Goal: Check status: Check status

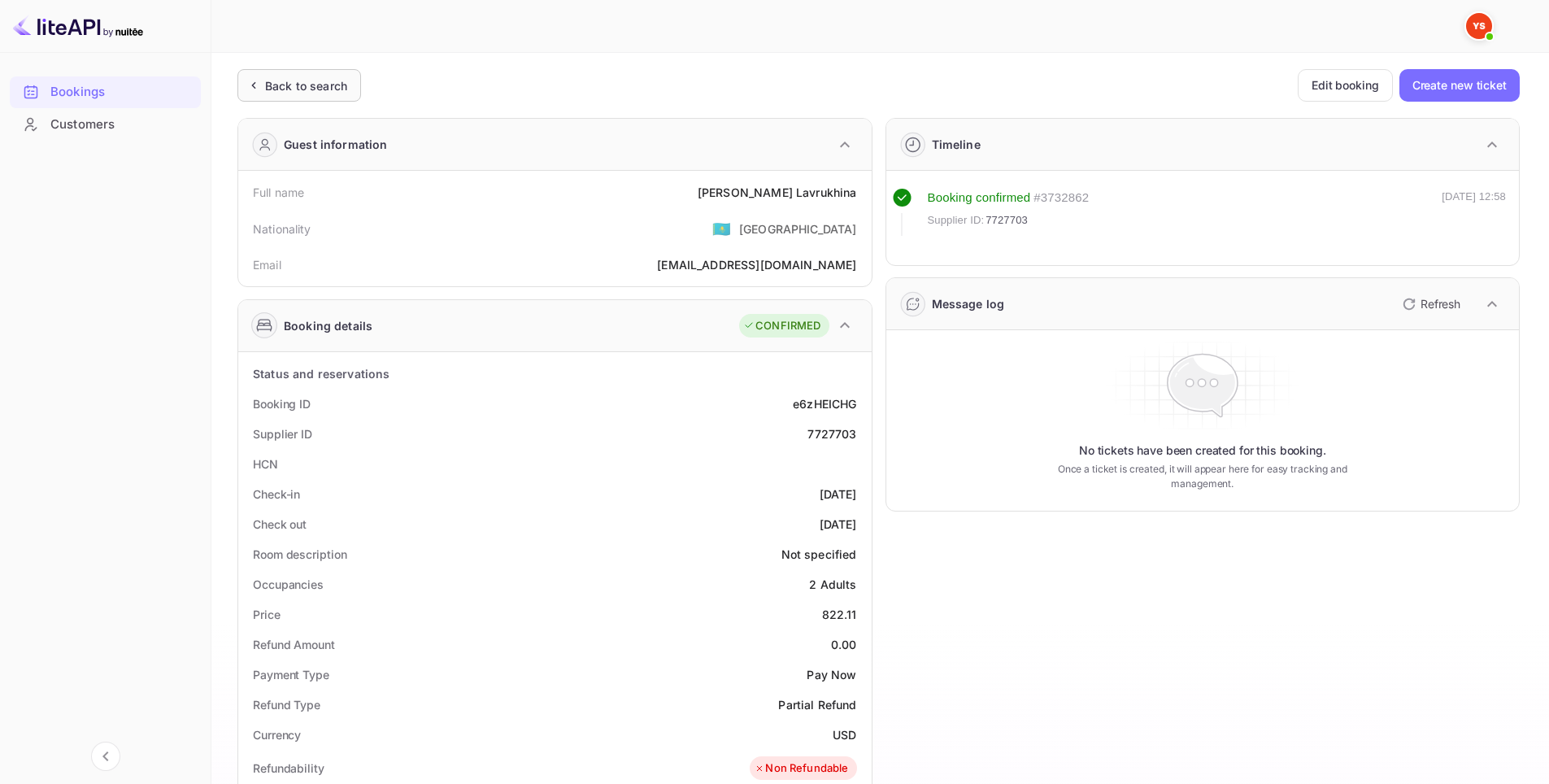
click at [247, 71] on div "Back to search" at bounding box center [299, 85] width 124 height 33
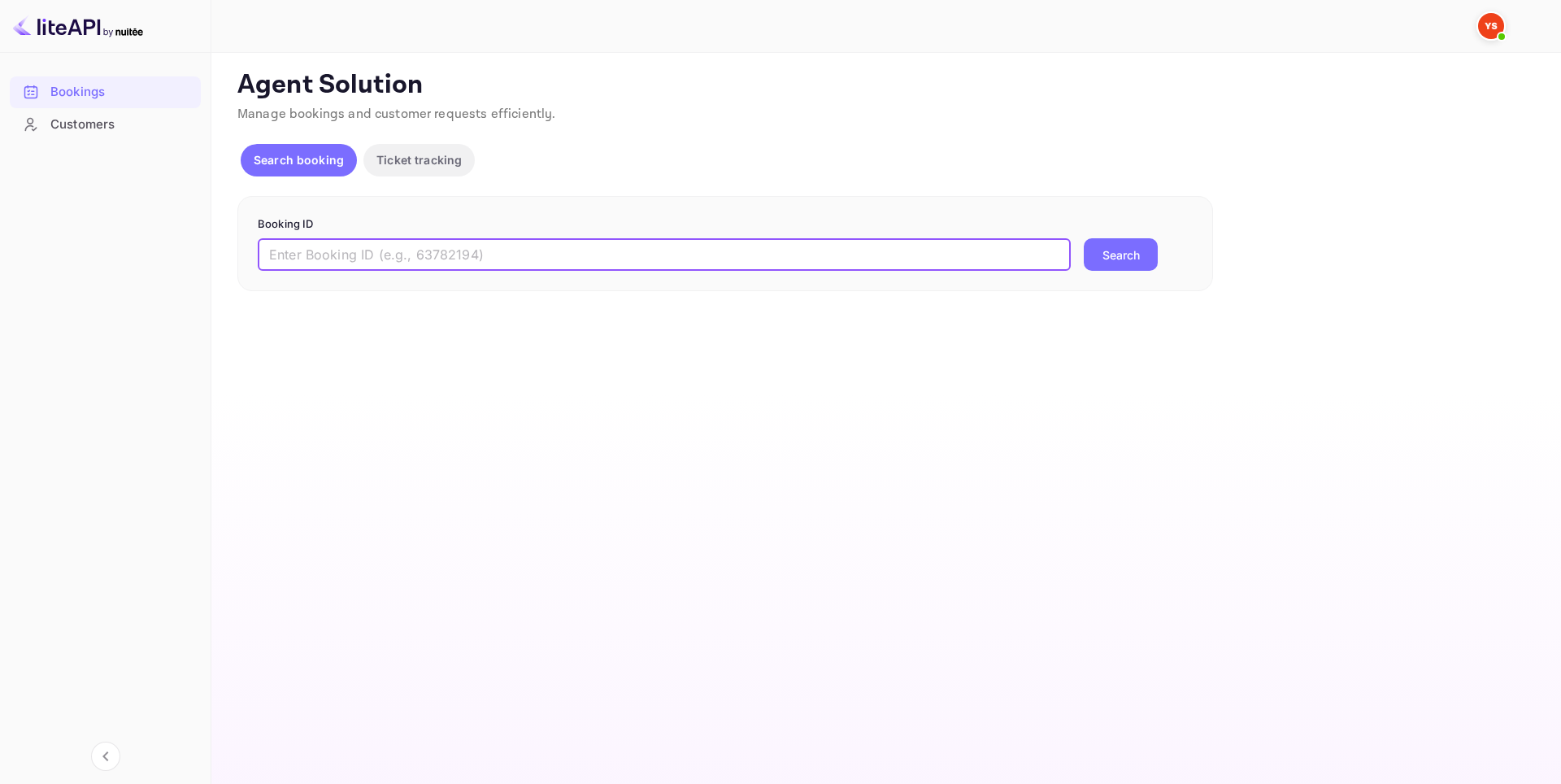
click at [599, 248] on input "text" at bounding box center [665, 254] width 813 height 33
paste input "8866187"
type input "8866187"
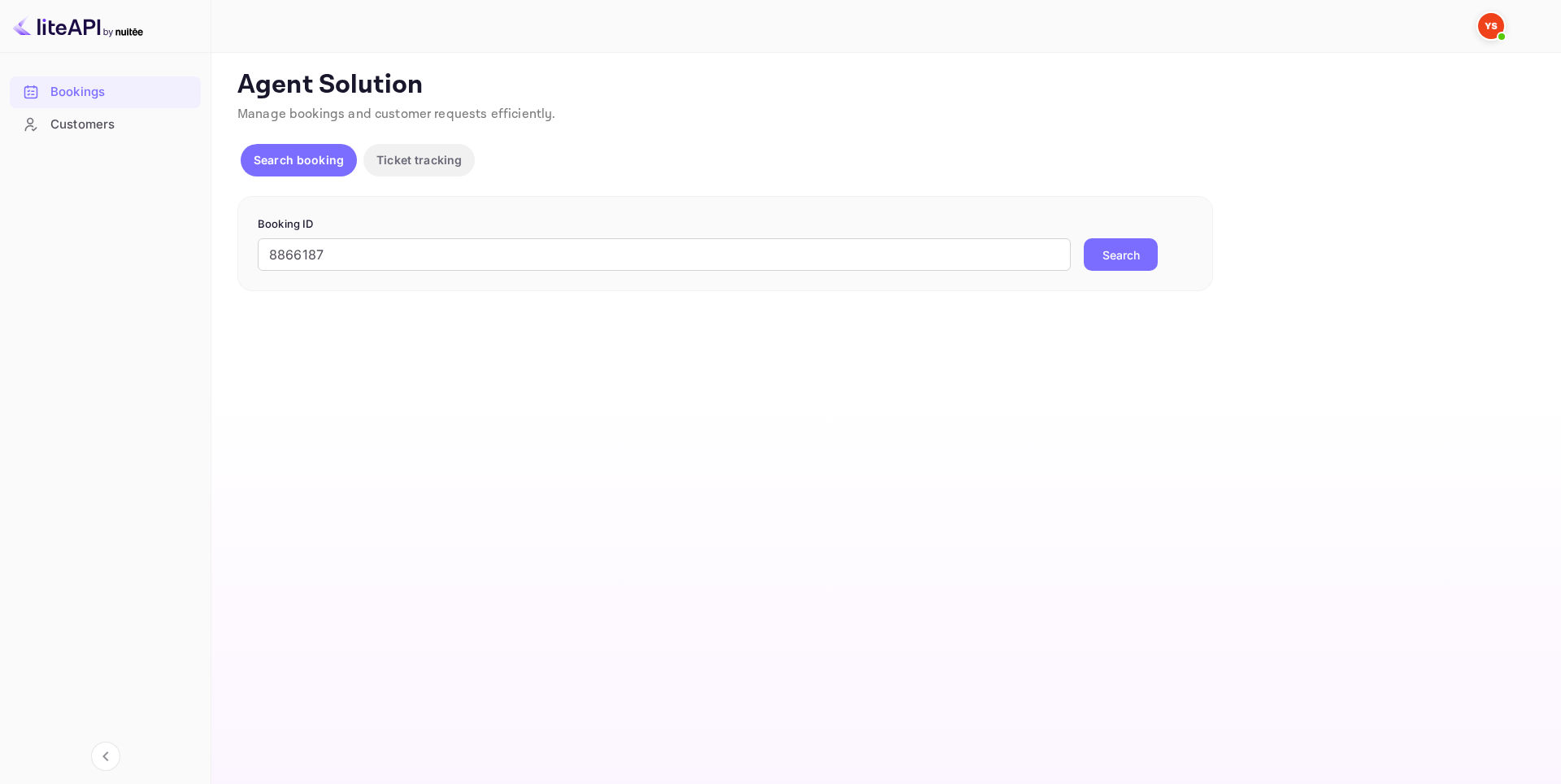
click at [1106, 255] on button "Search" at bounding box center [1121, 254] width 74 height 33
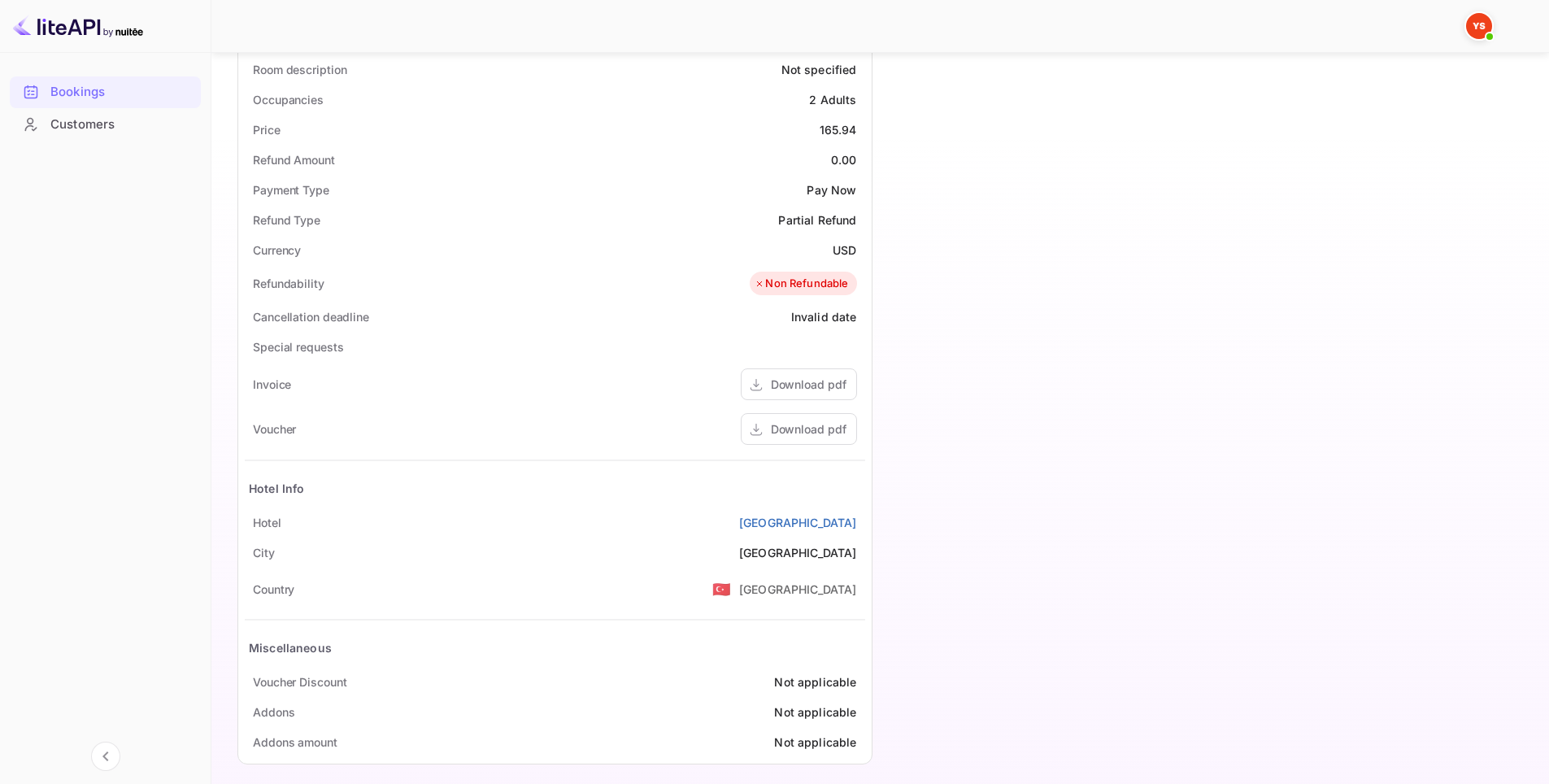
scroll to position [488, 0]
click at [819, 522] on link "[GEOGRAPHIC_DATA]" at bounding box center [798, 519] width 118 height 17
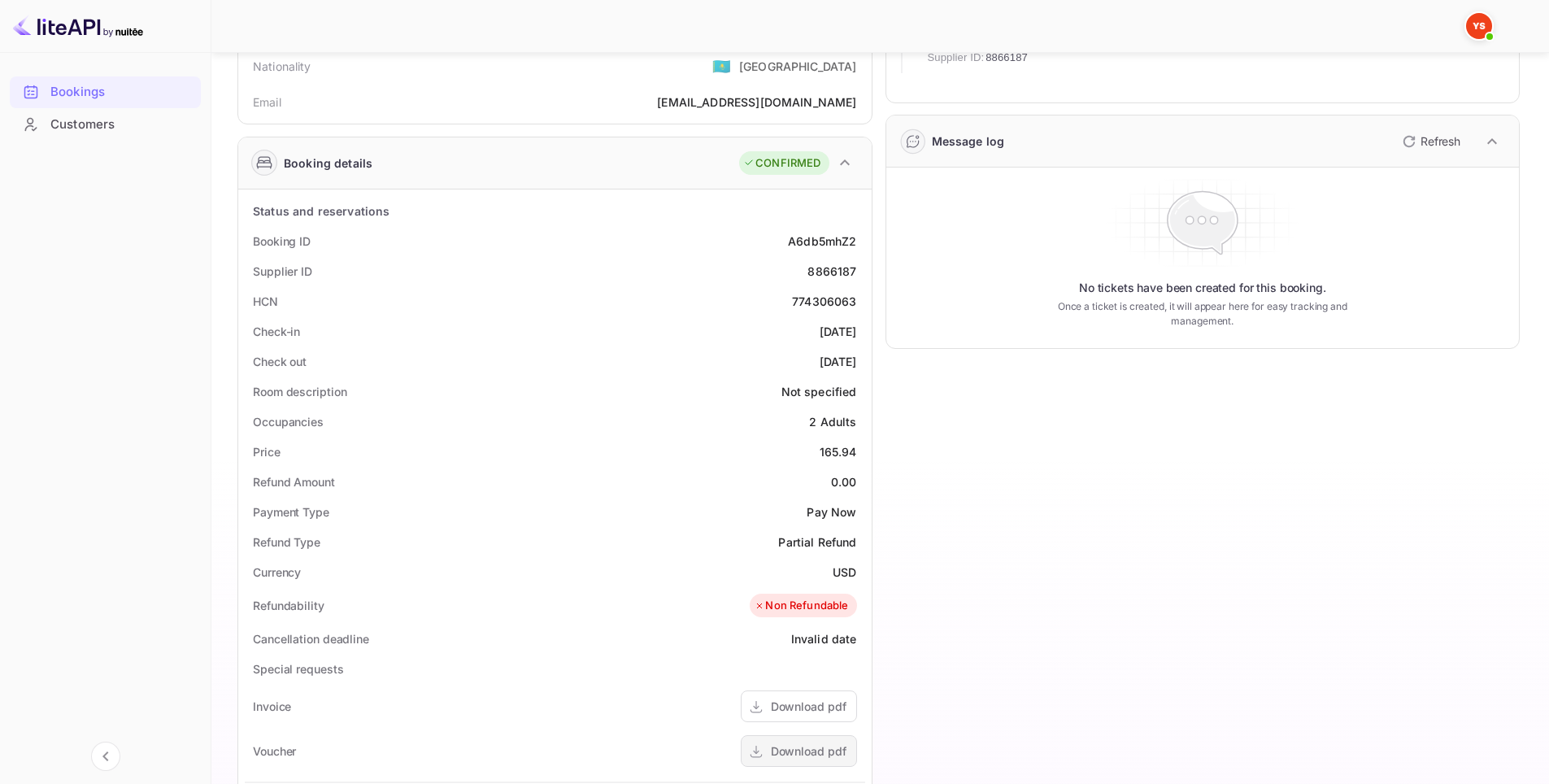
click at [807, 750] on div "Download pdf" at bounding box center [808, 751] width 76 height 17
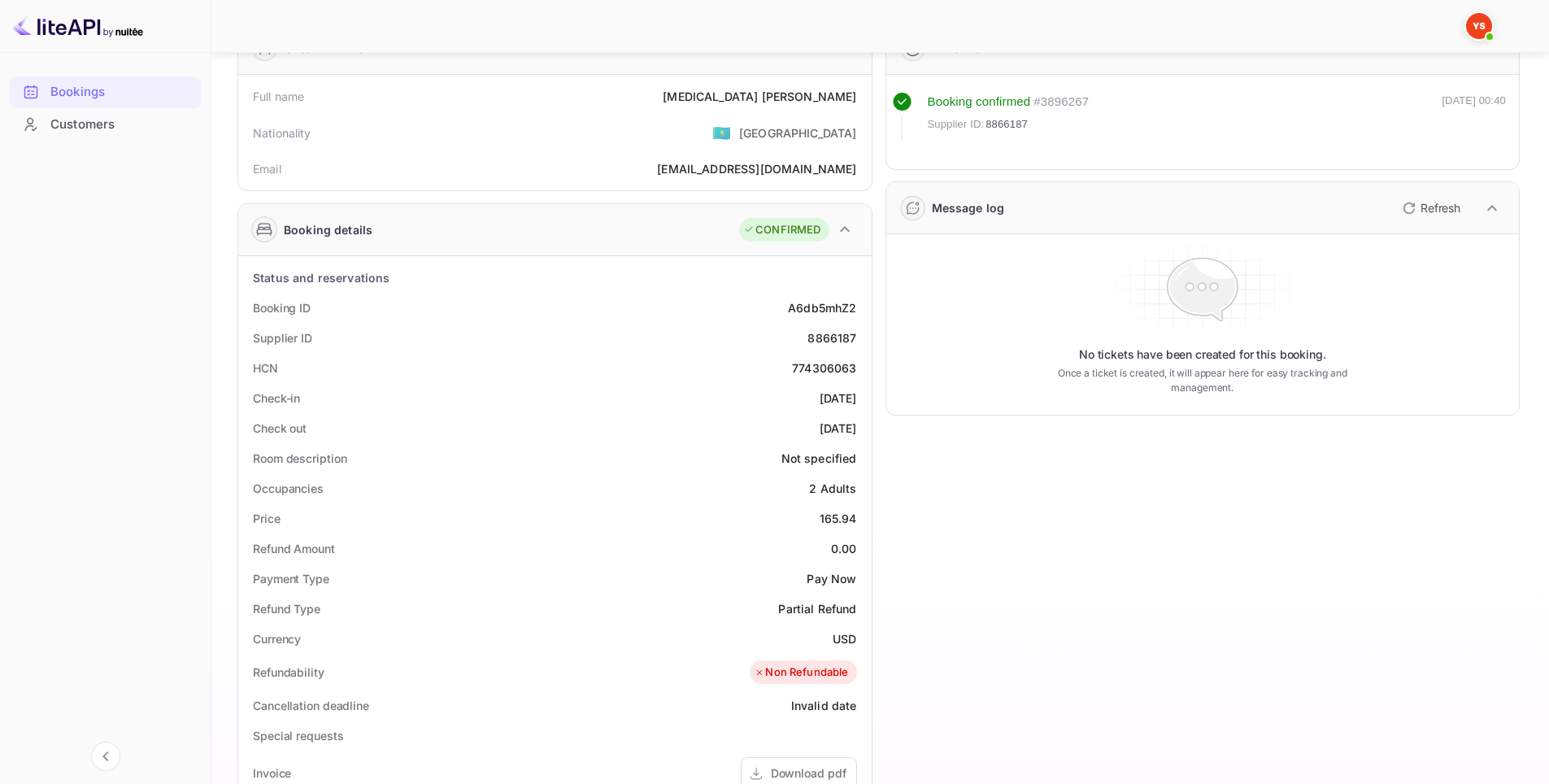
scroll to position [90, 0]
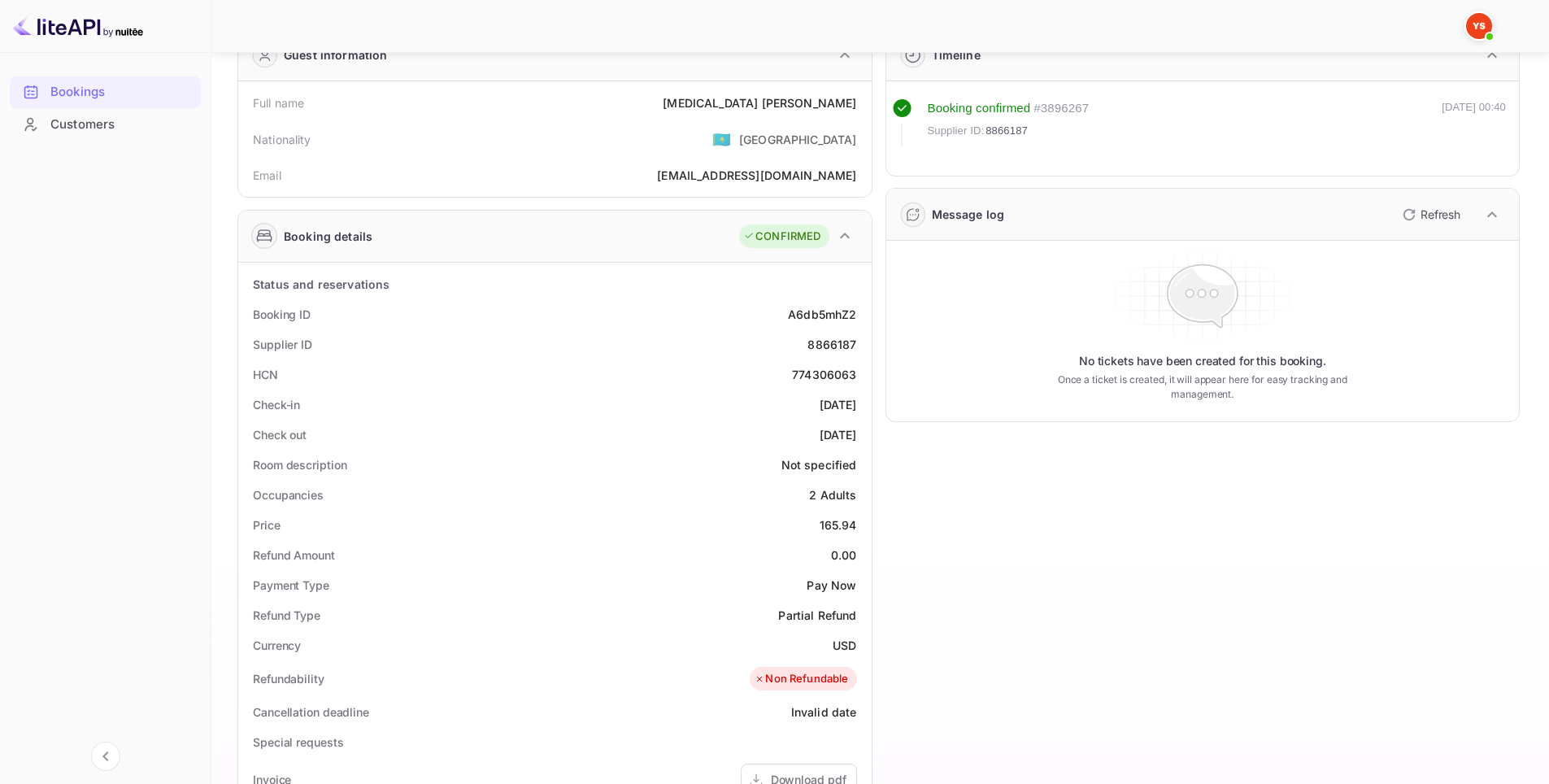
click at [818, 378] on div "774306063" at bounding box center [824, 374] width 64 height 17
copy div "774306063"
click at [837, 339] on div "8866187" at bounding box center [832, 344] width 49 height 17
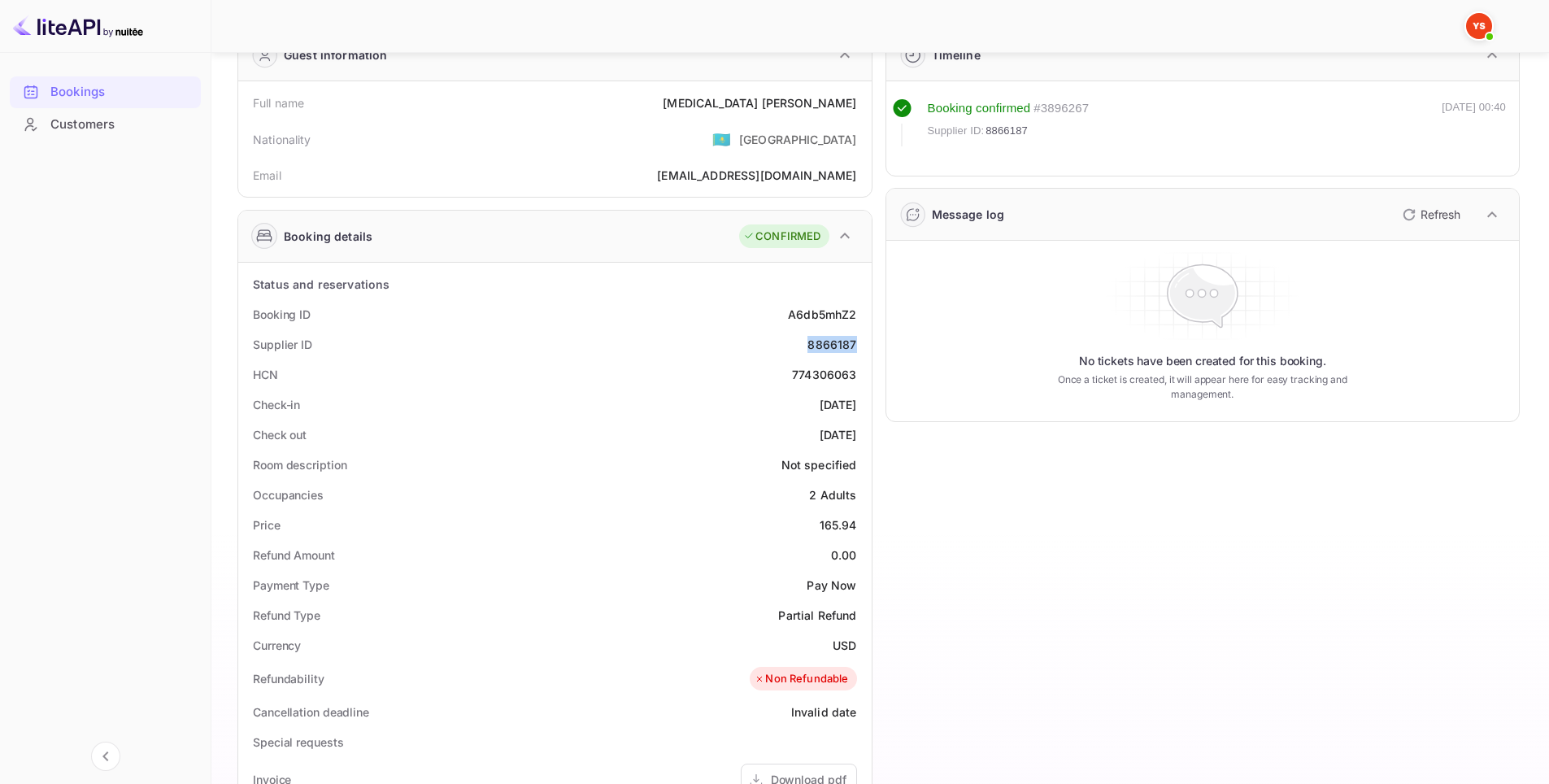
copy div "8866187"
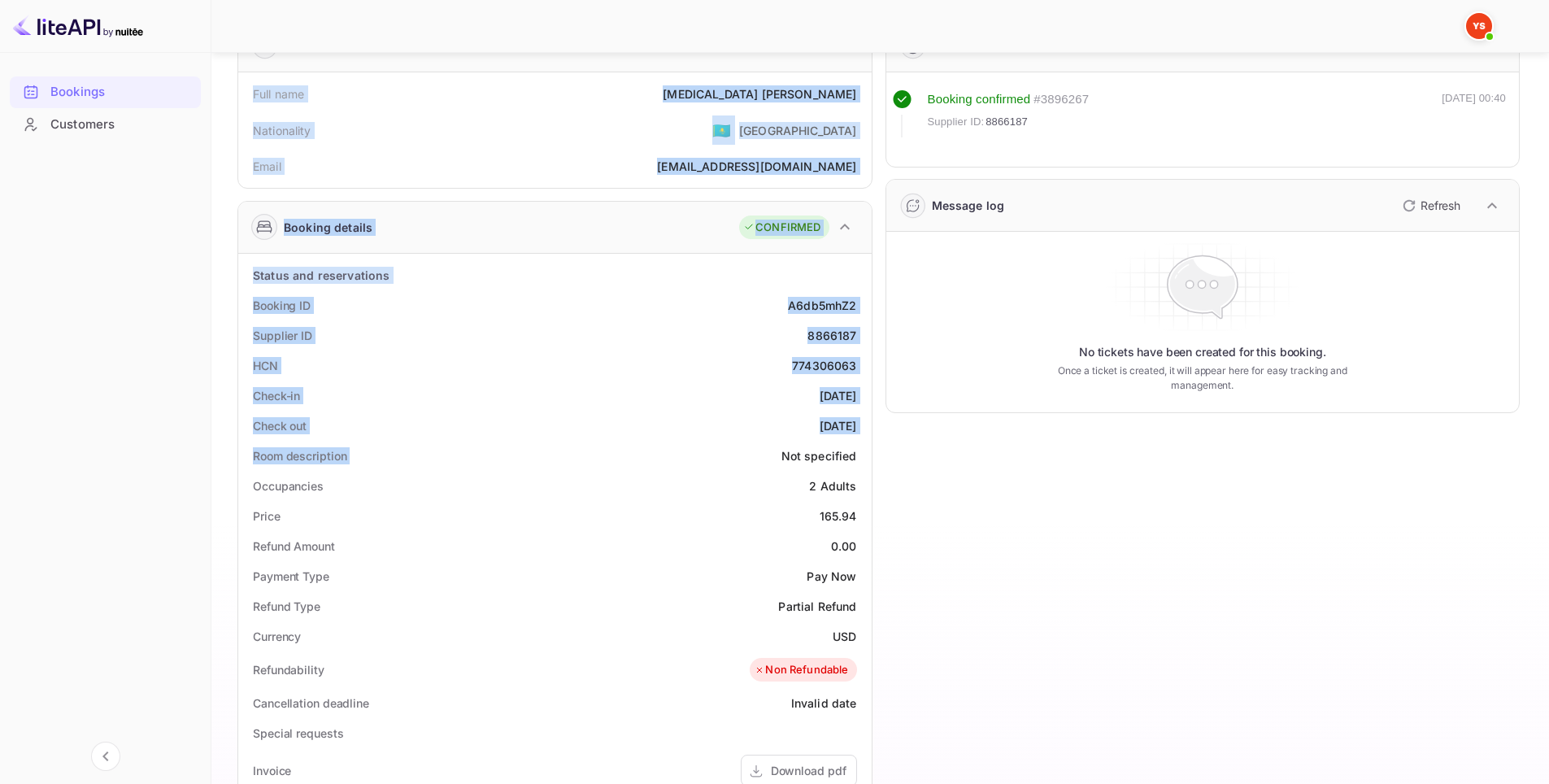
scroll to position [406, 0]
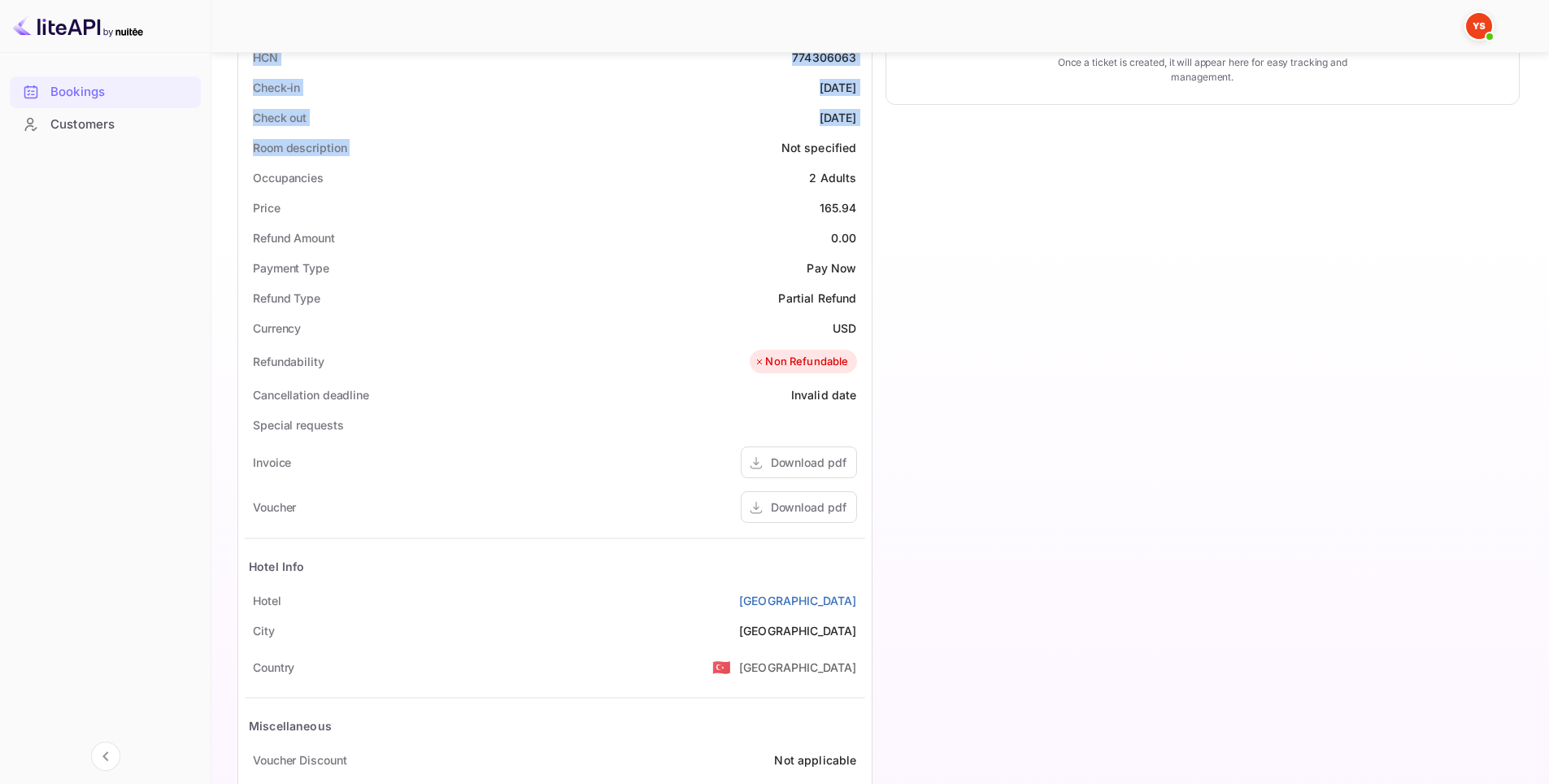
drag, startPoint x: 250, startPoint y: 186, endPoint x: 863, endPoint y: 598, distance: 738.6
click at [863, 598] on div "Guest information Full name [MEDICAL_DATA][PERSON_NAME] Nationality 🇰🇿 [DEMOGRA…" at bounding box center [549, 276] width 648 height 1155
copy div "Full name [MEDICAL_DATA][PERSON_NAME] Nationality 🇰🇿 [DEMOGRAPHIC_DATA] Email […"
